Goal: Task Accomplishment & Management: Complete application form

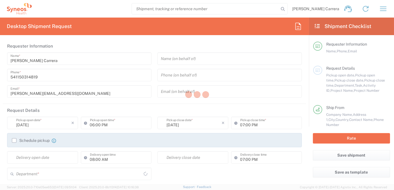
type input "3190"
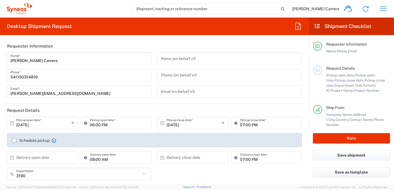
type input "Syneos Health Argentina SA"
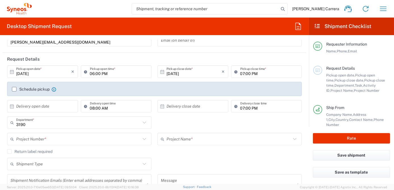
click at [31, 139] on input "text" at bounding box center [78, 140] width 125 height 10
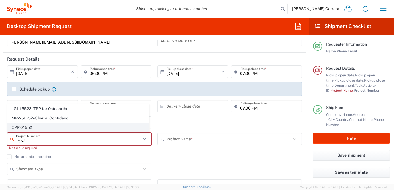
click at [33, 128] on span "OPP 01552" at bounding box center [78, 127] width 141 height 9
type input "OPP 01552"
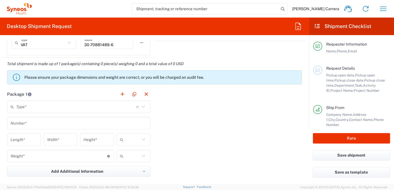
type input "802-AMO-002"
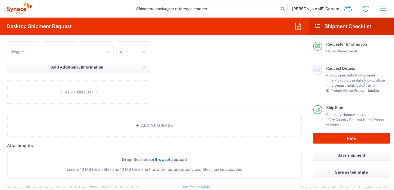
scroll to position [645, 0]
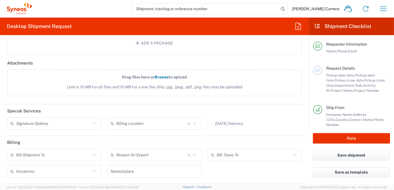
click at [136, 121] on input "text" at bounding box center [151, 124] width 71 height 10
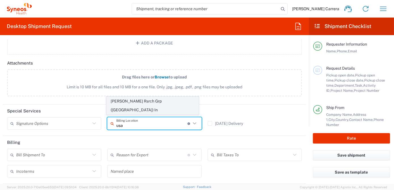
click at [145, 112] on span "[PERSON_NAME] Rsrch Grp ([GEOGRAPHIC_DATA]) In" at bounding box center [153, 106] width 92 height 18
type input "[PERSON_NAME] Rsrch Grp ([GEOGRAPHIC_DATA]) In"
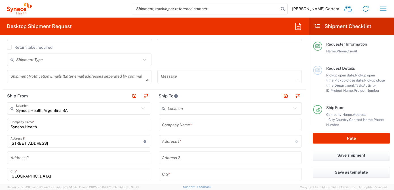
scroll to position [155, 0]
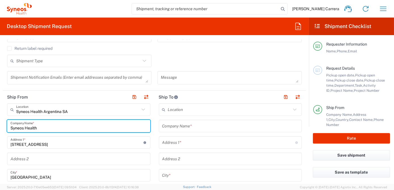
drag, startPoint x: 5, startPoint y: 127, endPoint x: -1, endPoint y: 127, distance: 5.7
click at [0, 127] on html "[PERSON_NAME] Carrera Home Shipment estimator Shipment tracking Desktop shipmen…" at bounding box center [197, 95] width 394 height 190
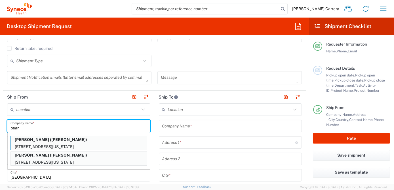
type input "[PERSON_NAME]"
type input "[STREET_ADDRESS]"
type input "Apt 13DE"
type input "[US_STATE]"
type input "[GEOGRAPHIC_DATA]"
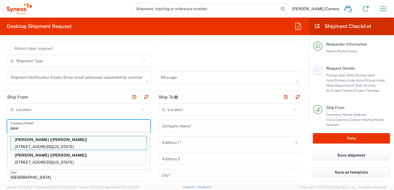
type input "10021"
type input "[PERSON_NAME]"
type input "9174499194"
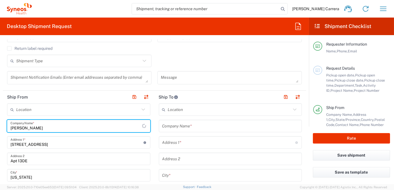
type input "[US_STATE]"
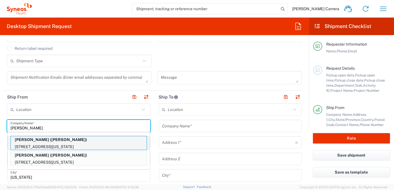
type input "[PERSON_NAME]"
click at [84, 144] on p "[STREET_ADDRESS][US_STATE]" at bounding box center [79, 147] width 136 height 7
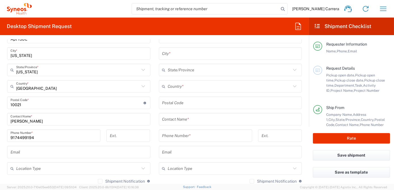
scroll to position [284, 0]
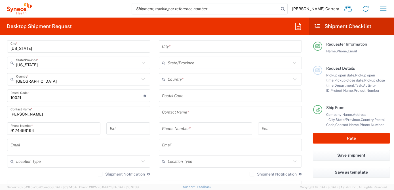
click at [184, 110] on input "text" at bounding box center [230, 113] width 137 height 10
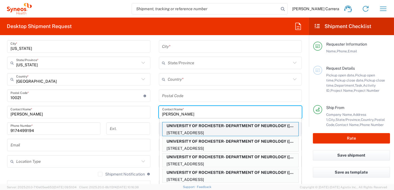
type input "[PERSON_NAME]"
click at [198, 130] on p "[STREET_ADDRESS]" at bounding box center [231, 133] width 136 height 7
type input "UNIVERSITY OF ROCHESTER- DEPARTMENT OF NEUROLOGY"
type input "[STREET_ADDRESS]"
type input "MEDICAL CENTER ROOM #1-9834"
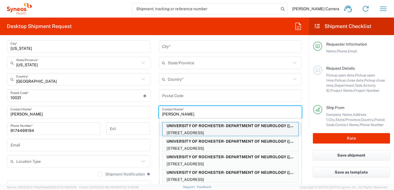
type input "[GEOGRAPHIC_DATA]"
type input "14642"
type input "[PERSON_NAME]"
type input "5852735590"
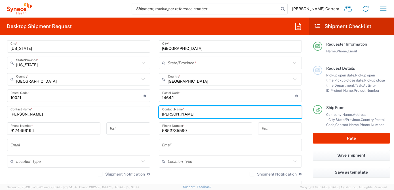
type input "[US_STATE]"
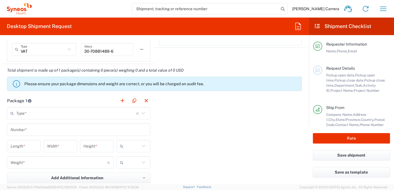
scroll to position [464, 0]
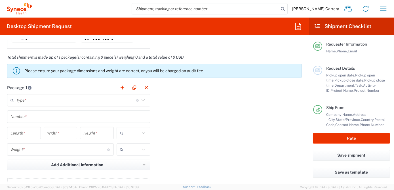
click at [20, 102] on input "text" at bounding box center [76, 101] width 120 height 10
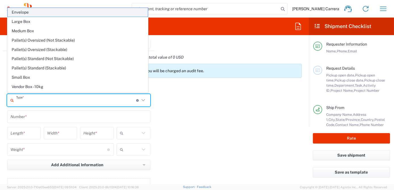
click at [37, 11] on span "Envelope" at bounding box center [78, 12] width 140 height 9
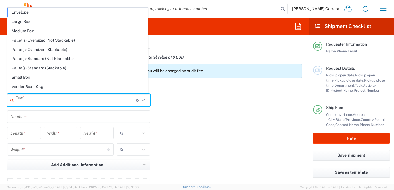
type input "Envelope"
type input "1"
type input "9.5"
type input "12.5"
type input "0.25"
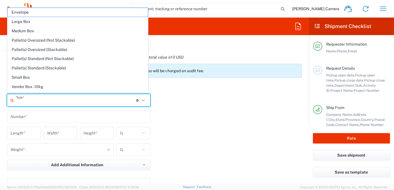
type input "in"
type input "0.45"
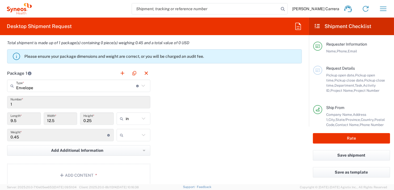
scroll to position [516, 0]
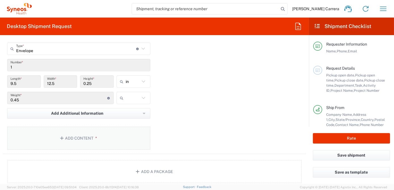
click at [84, 130] on button "Add Content *" at bounding box center [78, 138] width 143 height 23
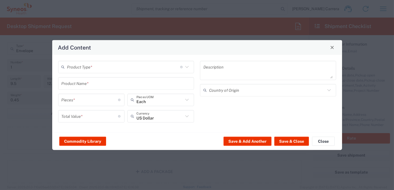
click at [87, 68] on input "text" at bounding box center [123, 67] width 113 height 10
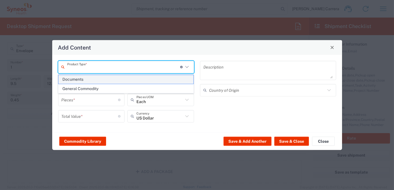
click at [88, 80] on span "Documents" at bounding box center [125, 79] width 135 height 9
type input "Documents"
type input "1"
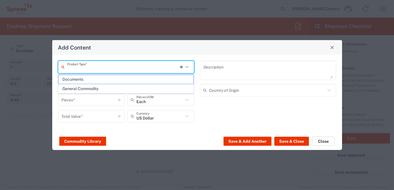
type textarea "Documents"
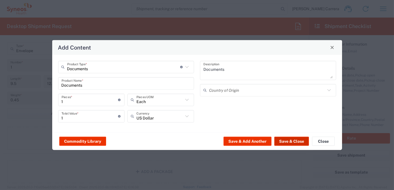
click at [296, 141] on button "Save & Close" at bounding box center [291, 141] width 35 height 9
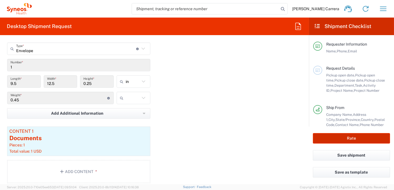
drag, startPoint x: 342, startPoint y: 141, endPoint x: 291, endPoint y: 140, distance: 50.5
click at [342, 141] on button "Rate" at bounding box center [351, 138] width 77 height 11
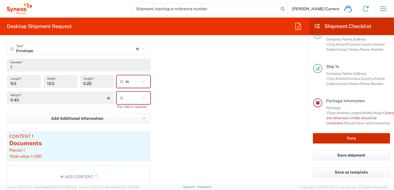
scroll to position [91, 0]
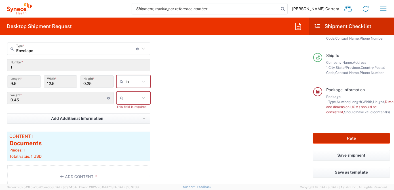
type input "OPP 01552"
drag, startPoint x: 120, startPoint y: 99, endPoint x: 123, endPoint y: 100, distance: 3.2
click at [121, 99] on icon at bounding box center [123, 98] width 6 height 9
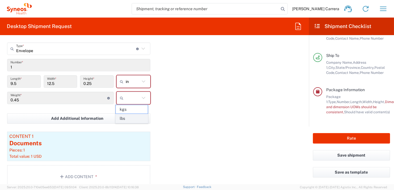
click at [130, 116] on span "lbs" at bounding box center [132, 118] width 32 height 9
type input "lbs"
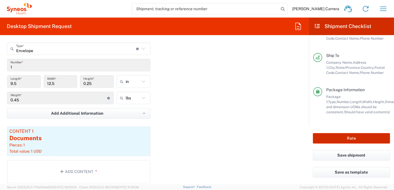
click at [373, 140] on button "Rate" at bounding box center [351, 138] width 77 height 11
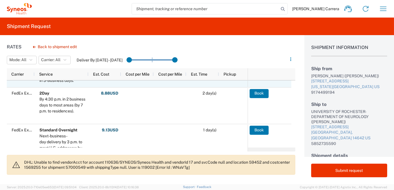
scroll to position [51, 0]
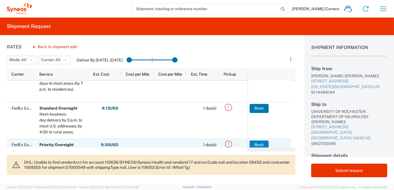
click at [256, 144] on button "Book" at bounding box center [259, 145] width 19 height 9
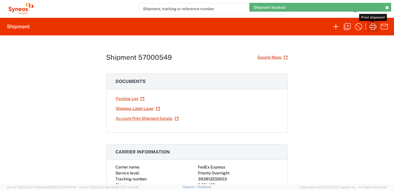
click at [371, 28] on icon "button" at bounding box center [373, 27] width 7 height 6
